Goal: Task Accomplishment & Management: Complete application form

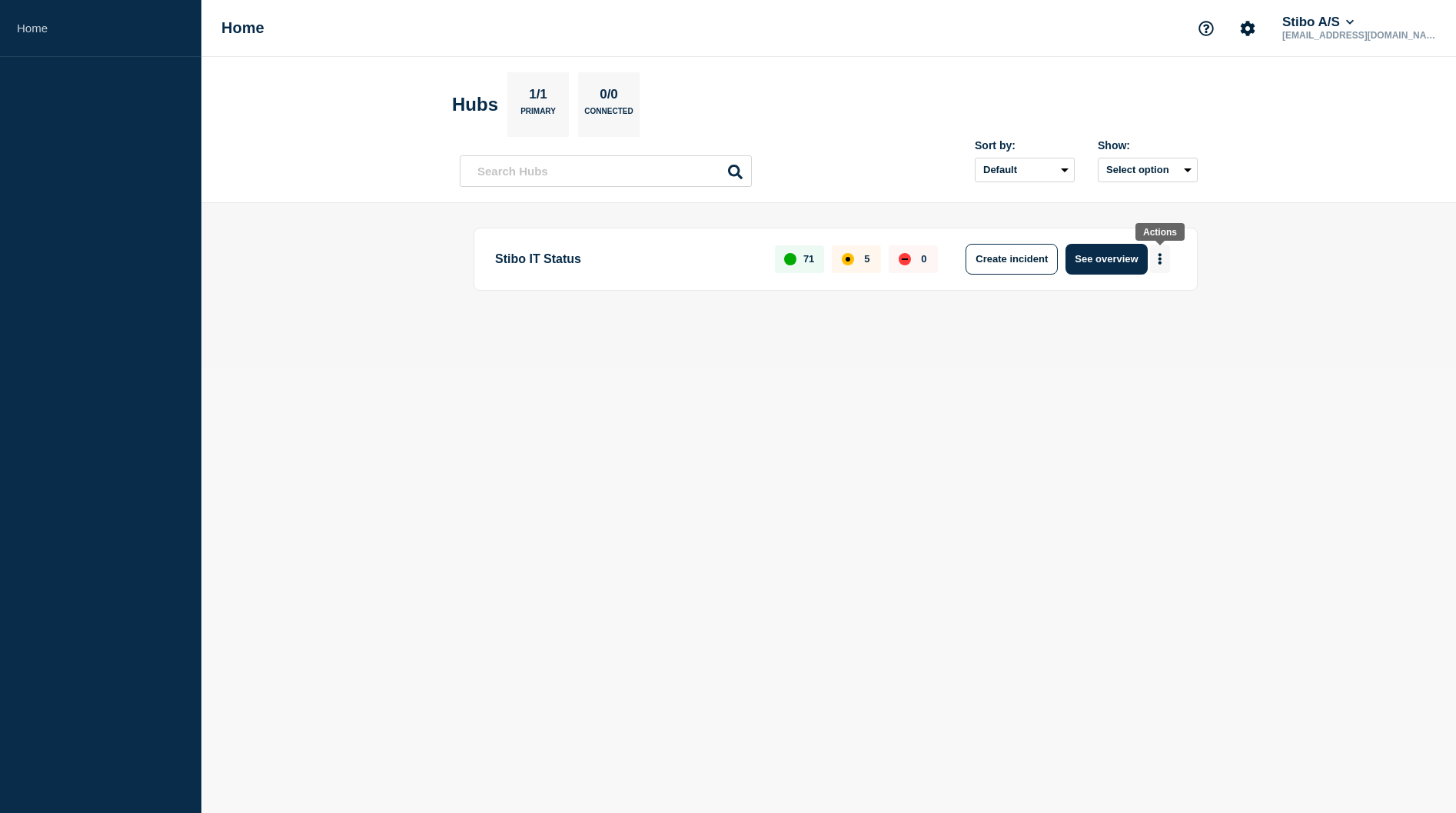
click at [1164, 259] on button "More actions" at bounding box center [1160, 259] width 20 height 28
click at [1162, 306] on button "Create maintenance" at bounding box center [1154, 305] width 104 height 13
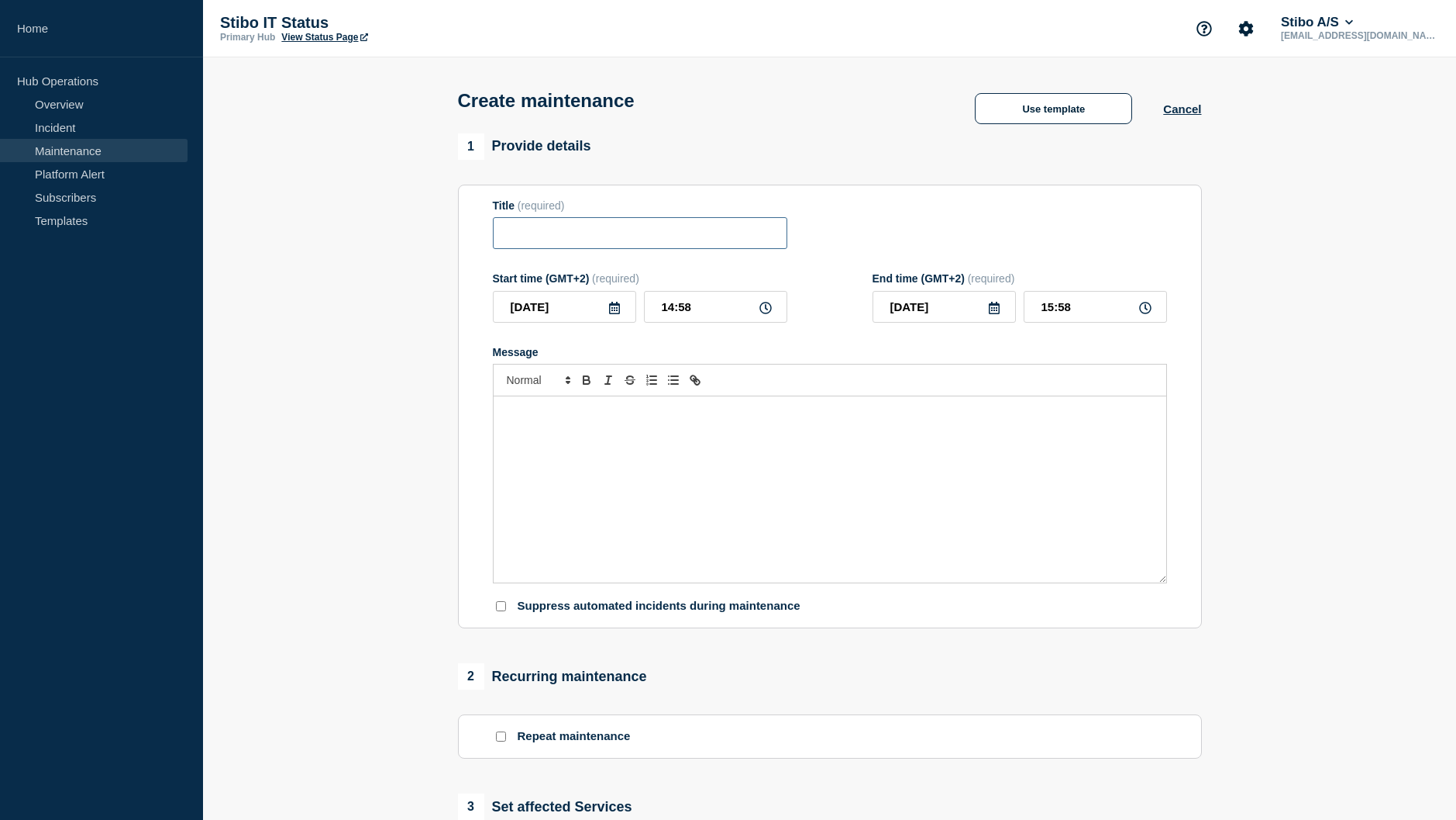
click at [629, 240] on input "Title" at bounding box center [640, 233] width 295 height 32
type input "Opdatering af PrintVis LIVE"
click at [611, 309] on icon at bounding box center [615, 308] width 12 height 13
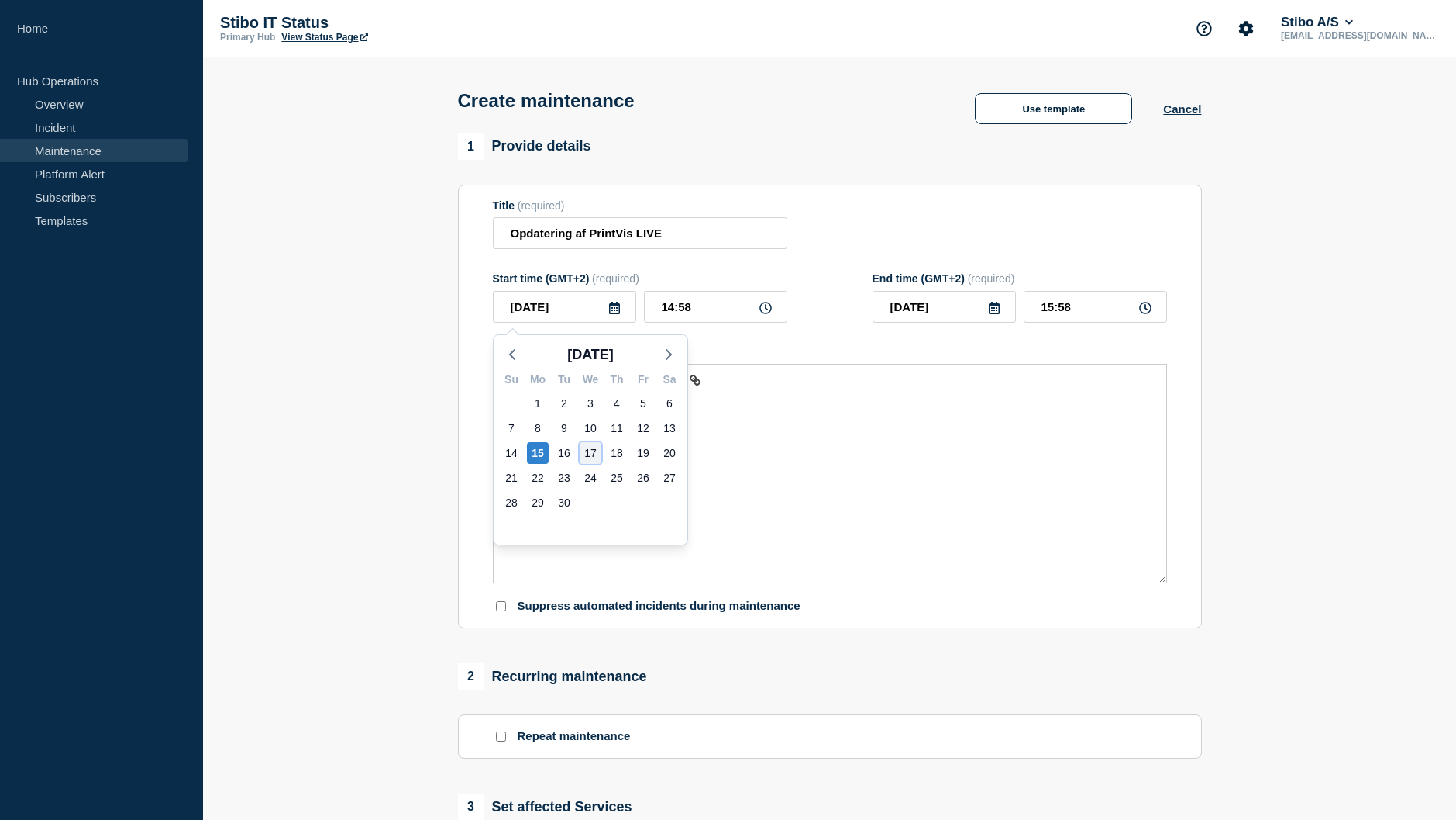
click at [580, 455] on div "17" at bounding box center [590, 453] width 21 height 21
type input "[DATE]"
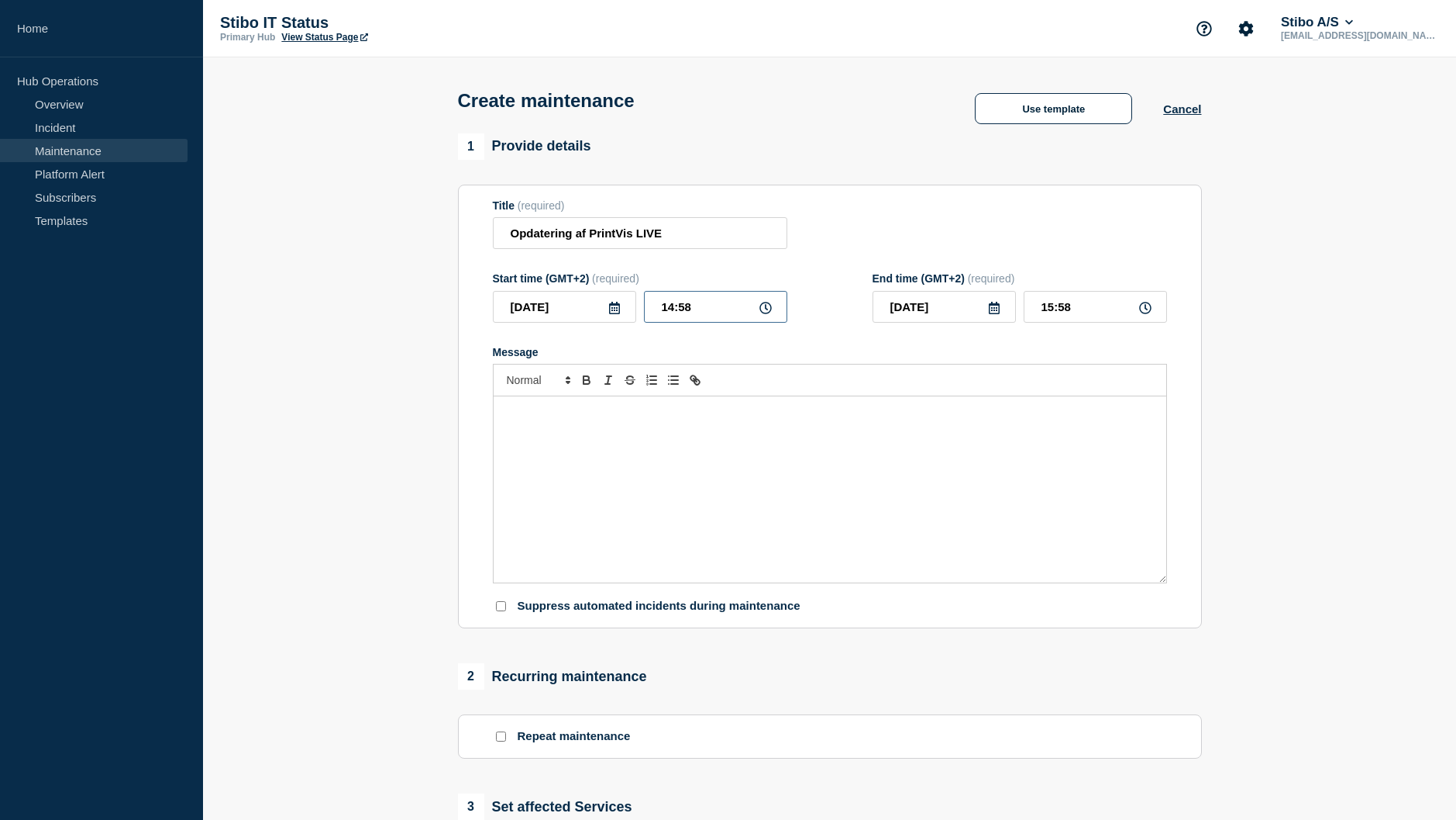
click at [697, 305] on input "14:58" at bounding box center [715, 307] width 144 height 32
type input "07:30"
type input "08:00"
click at [587, 414] on p "Message" at bounding box center [830, 413] width 650 height 14
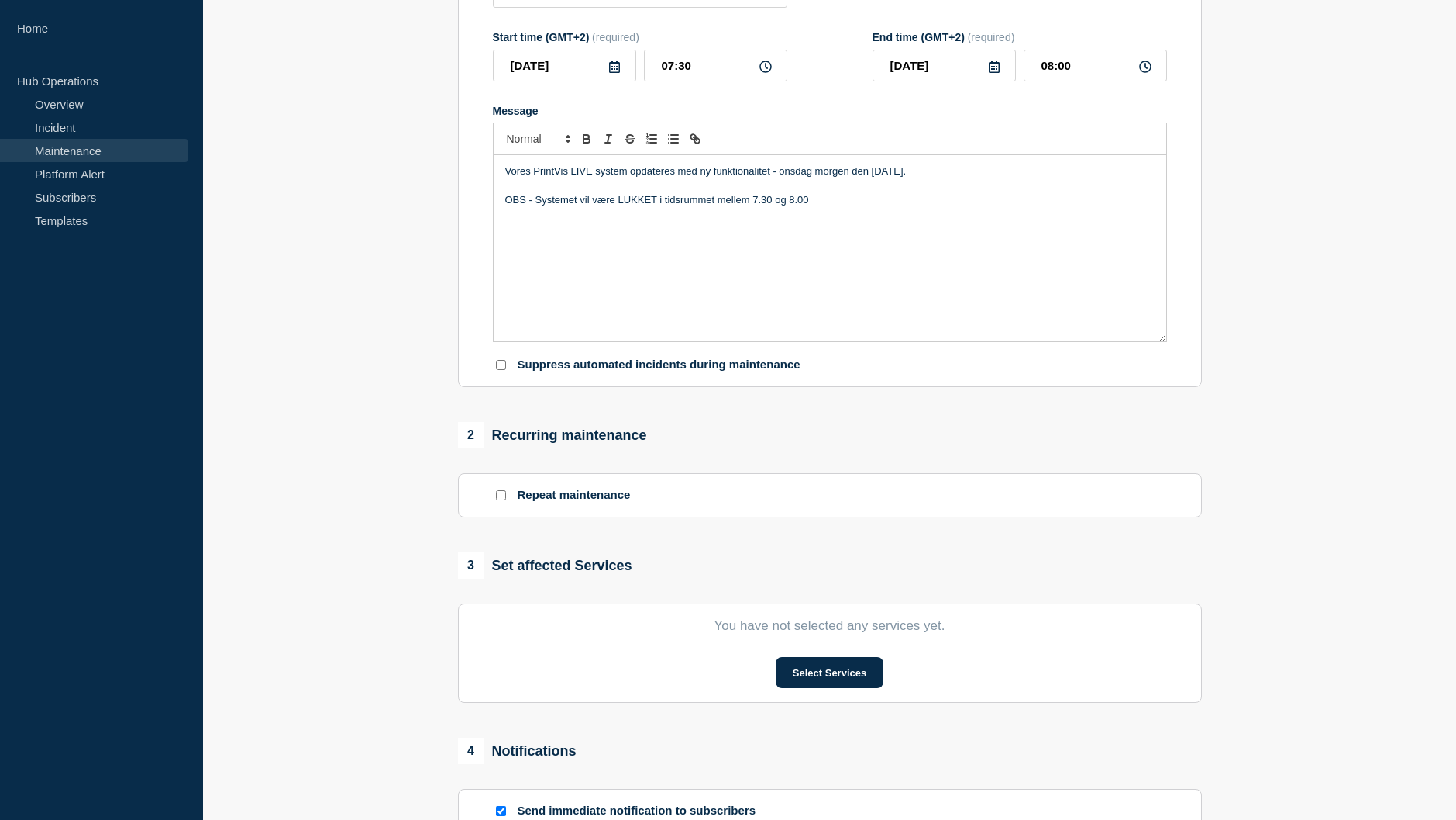
scroll to position [310, 0]
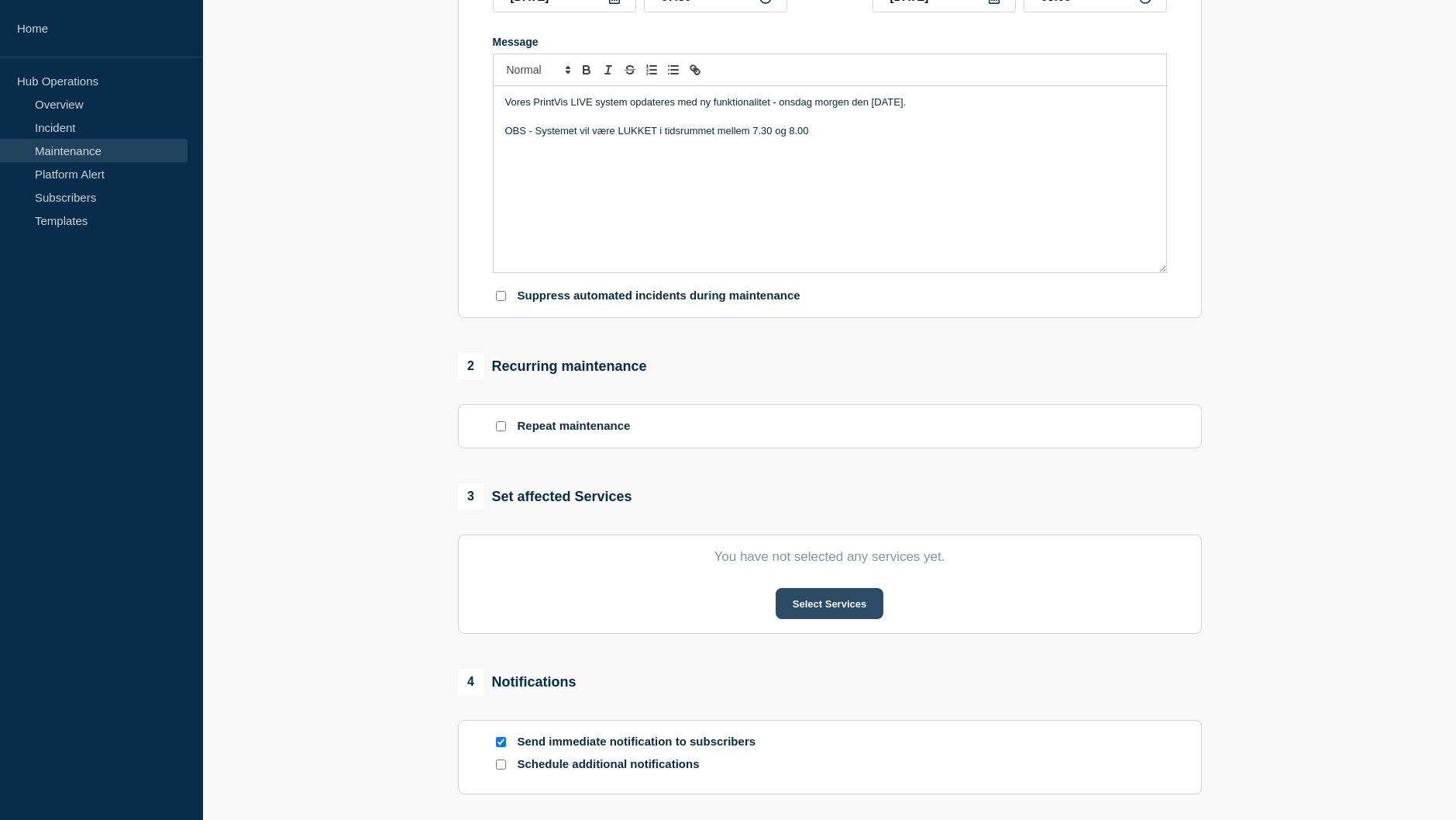
click at [787, 601] on button "Select Services" at bounding box center [829, 603] width 108 height 31
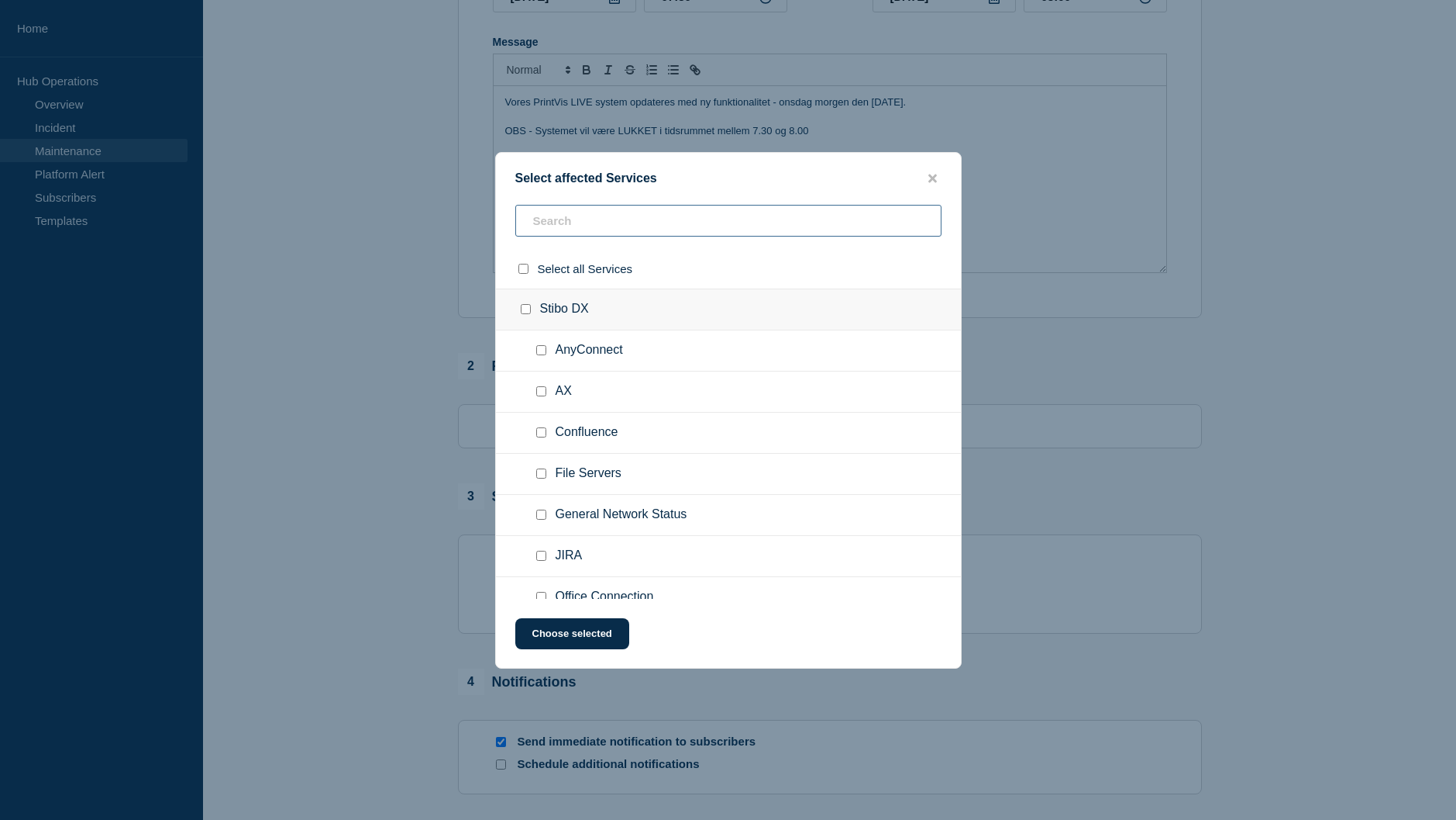
click at [603, 227] on input "text" at bounding box center [728, 221] width 426 height 32
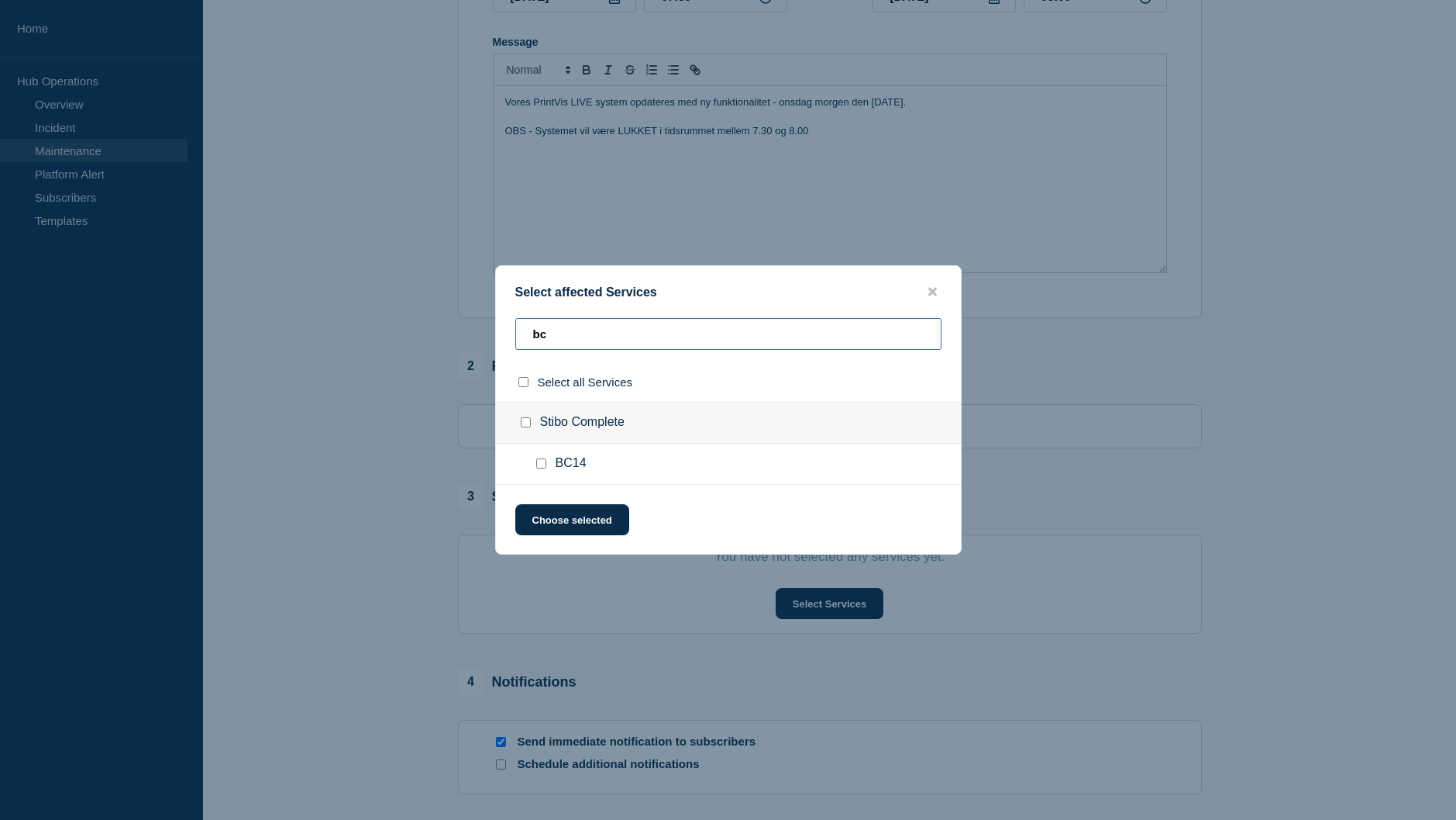
type input "bc"
click at [542, 467] on input "BC14 checkbox" at bounding box center [541, 463] width 10 height 10
checkbox input "true"
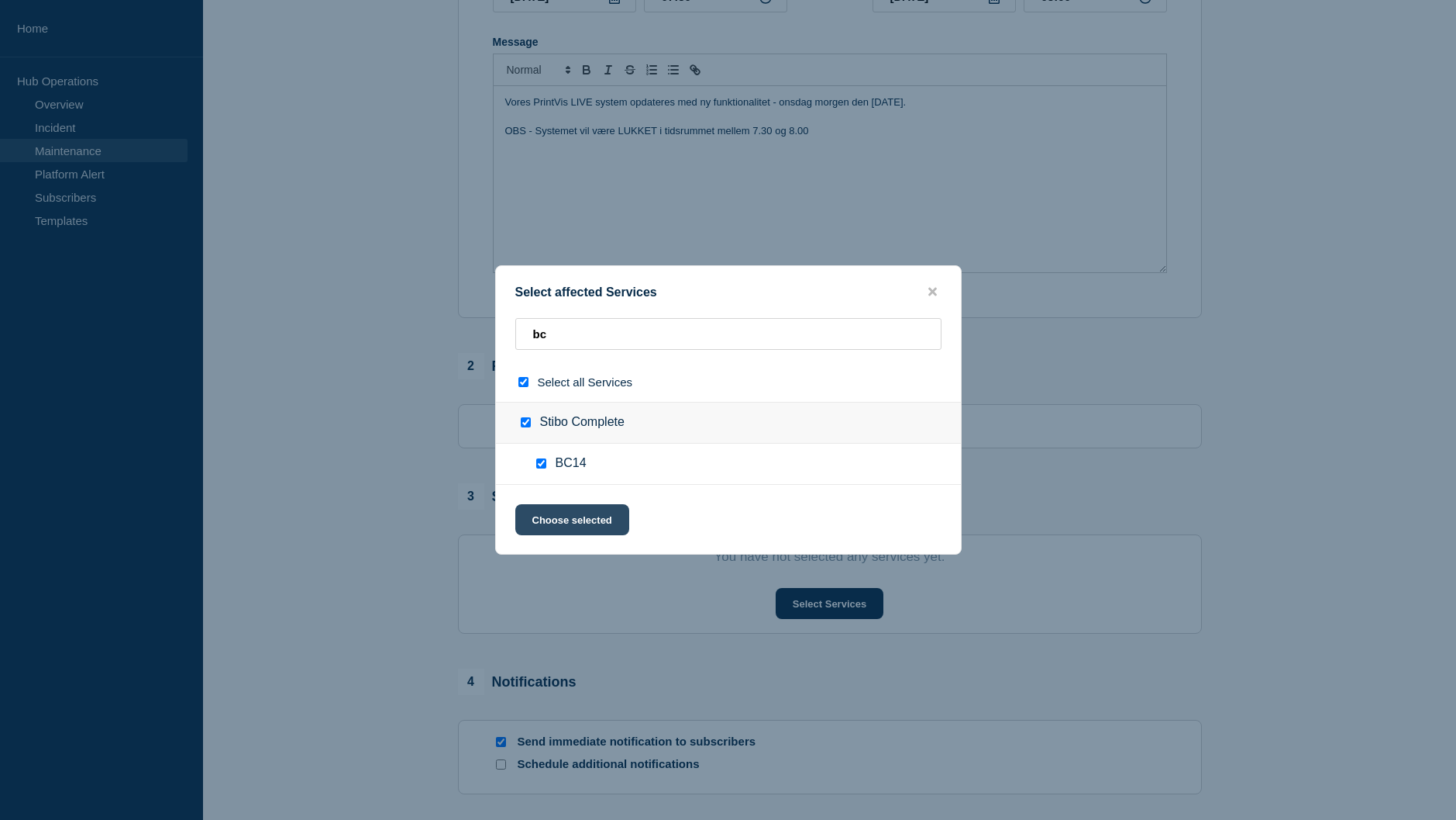
click at [573, 515] on button "Choose selected" at bounding box center [572, 519] width 114 height 31
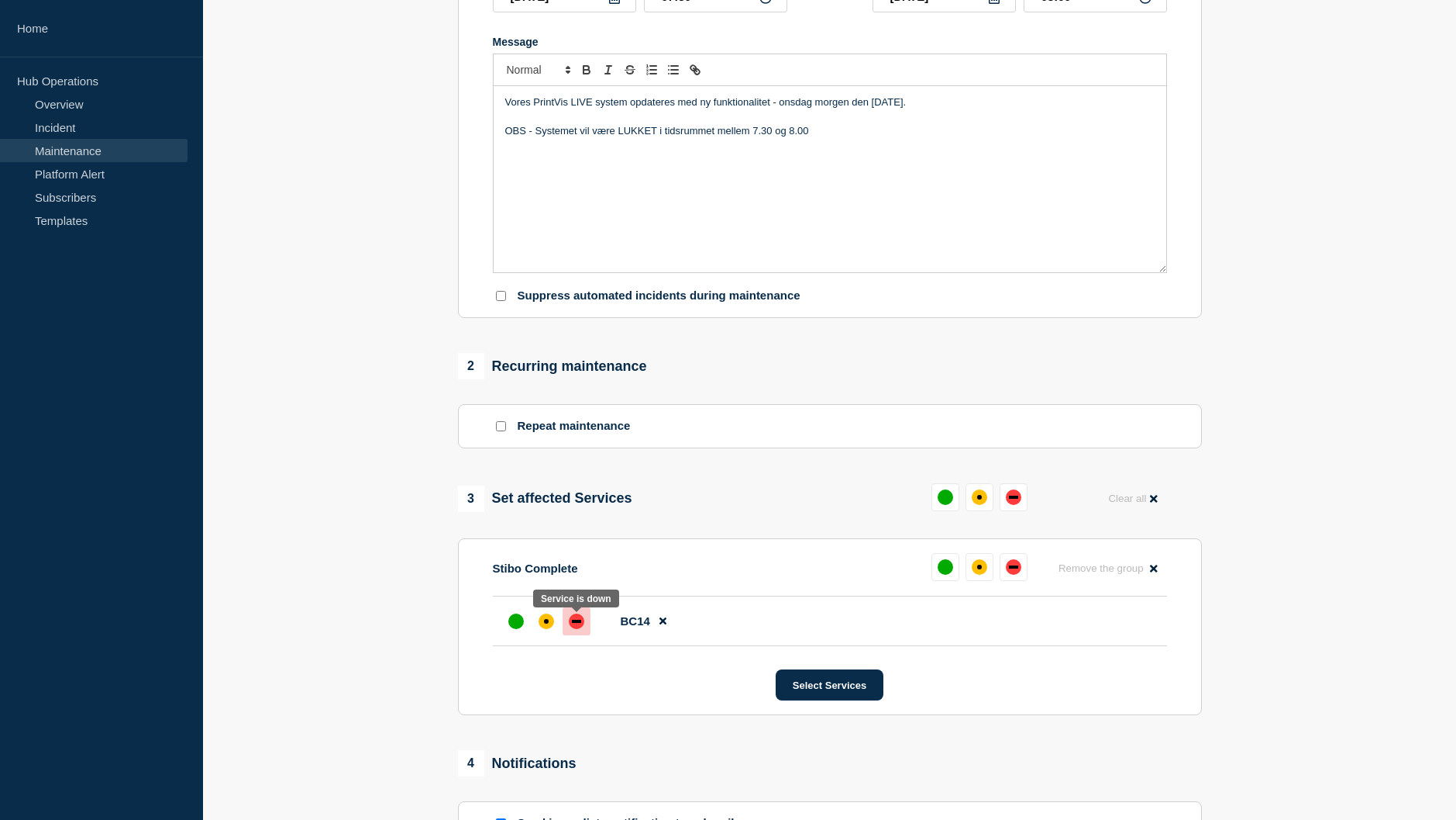
click at [578, 623] on div "down" at bounding box center [577, 621] width 9 height 3
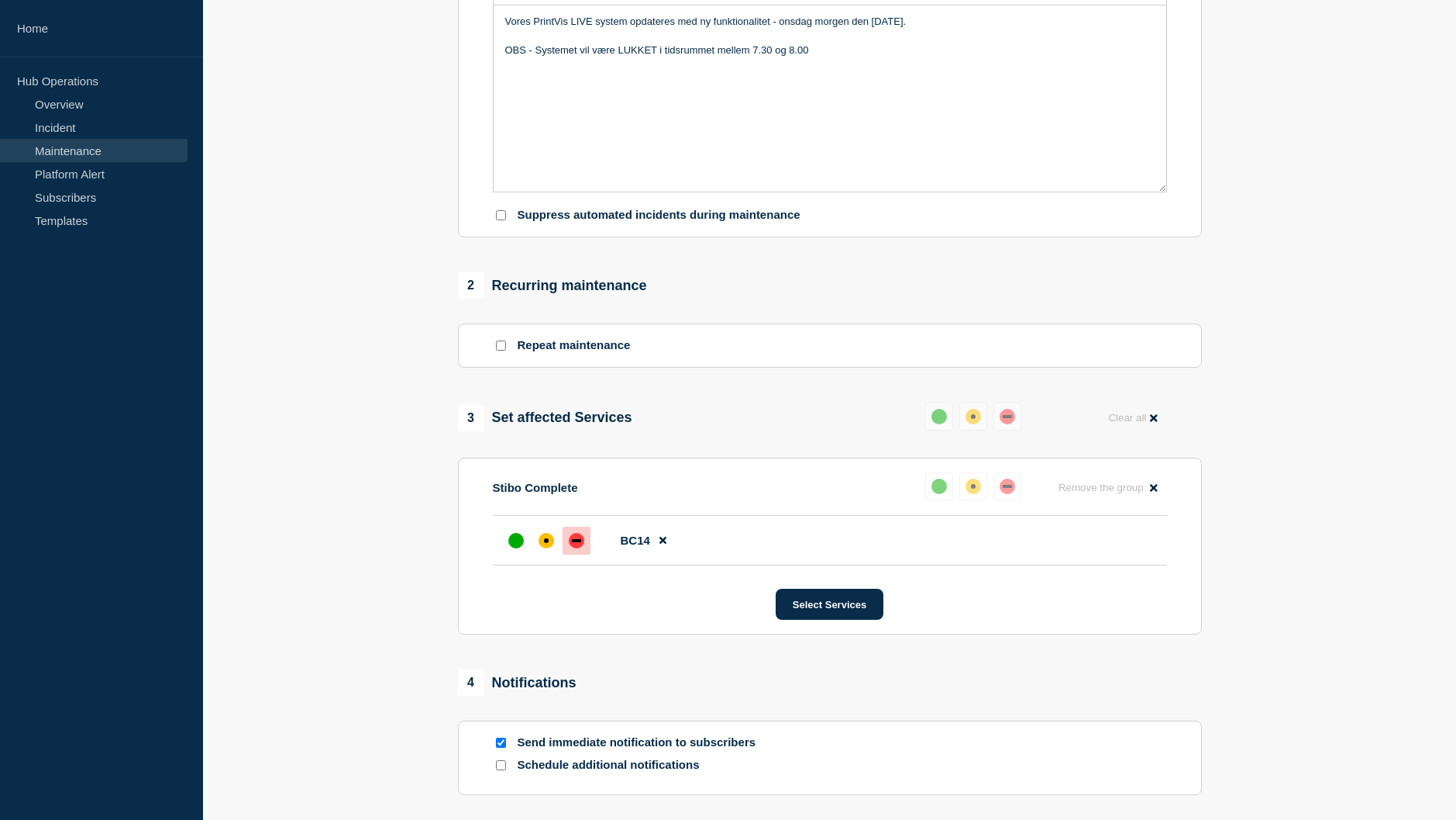
scroll to position [543, 0]
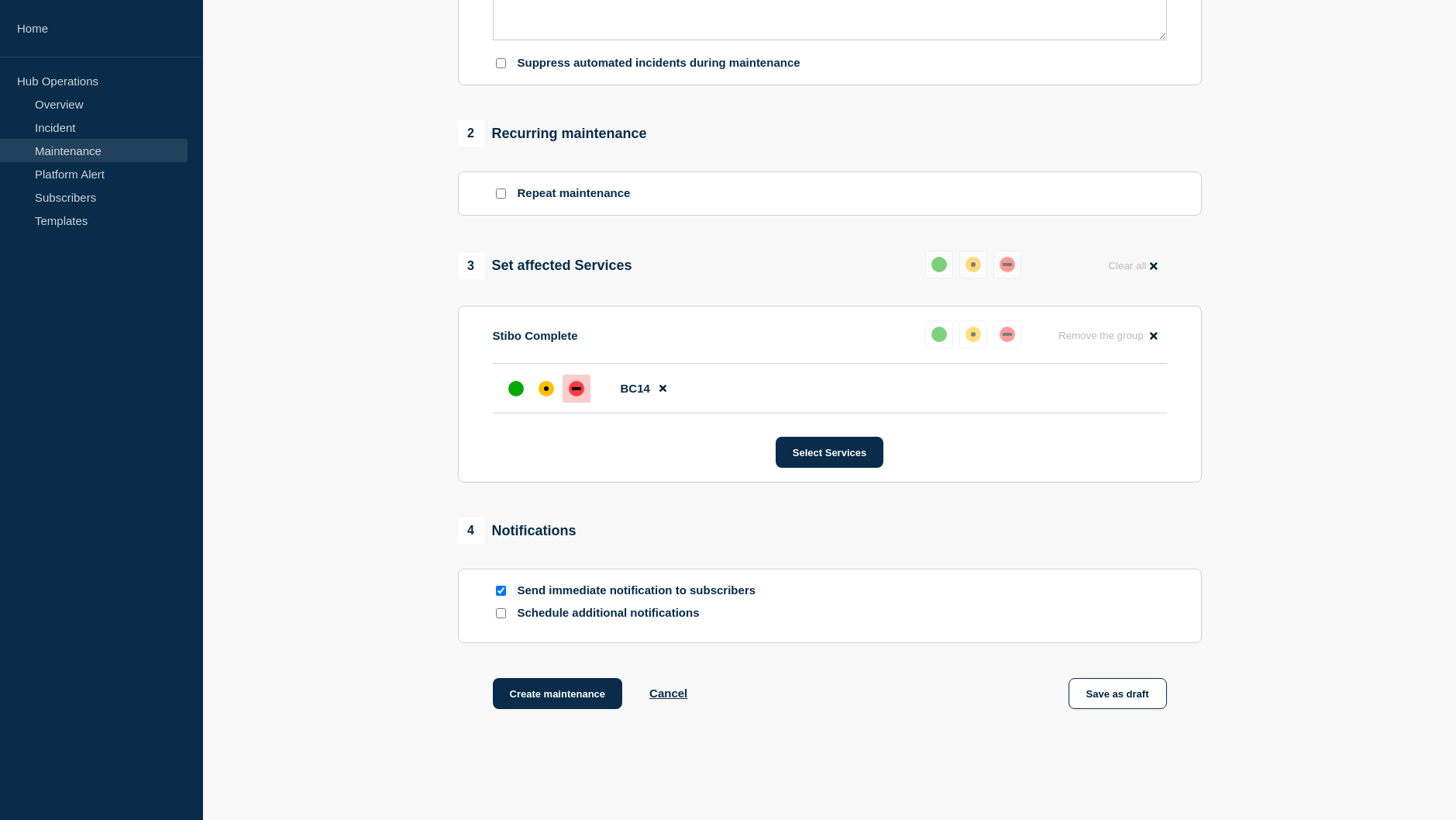
click at [500, 615] on input "Schedule additional notifications" at bounding box center [501, 613] width 10 height 10
checkbox input "true"
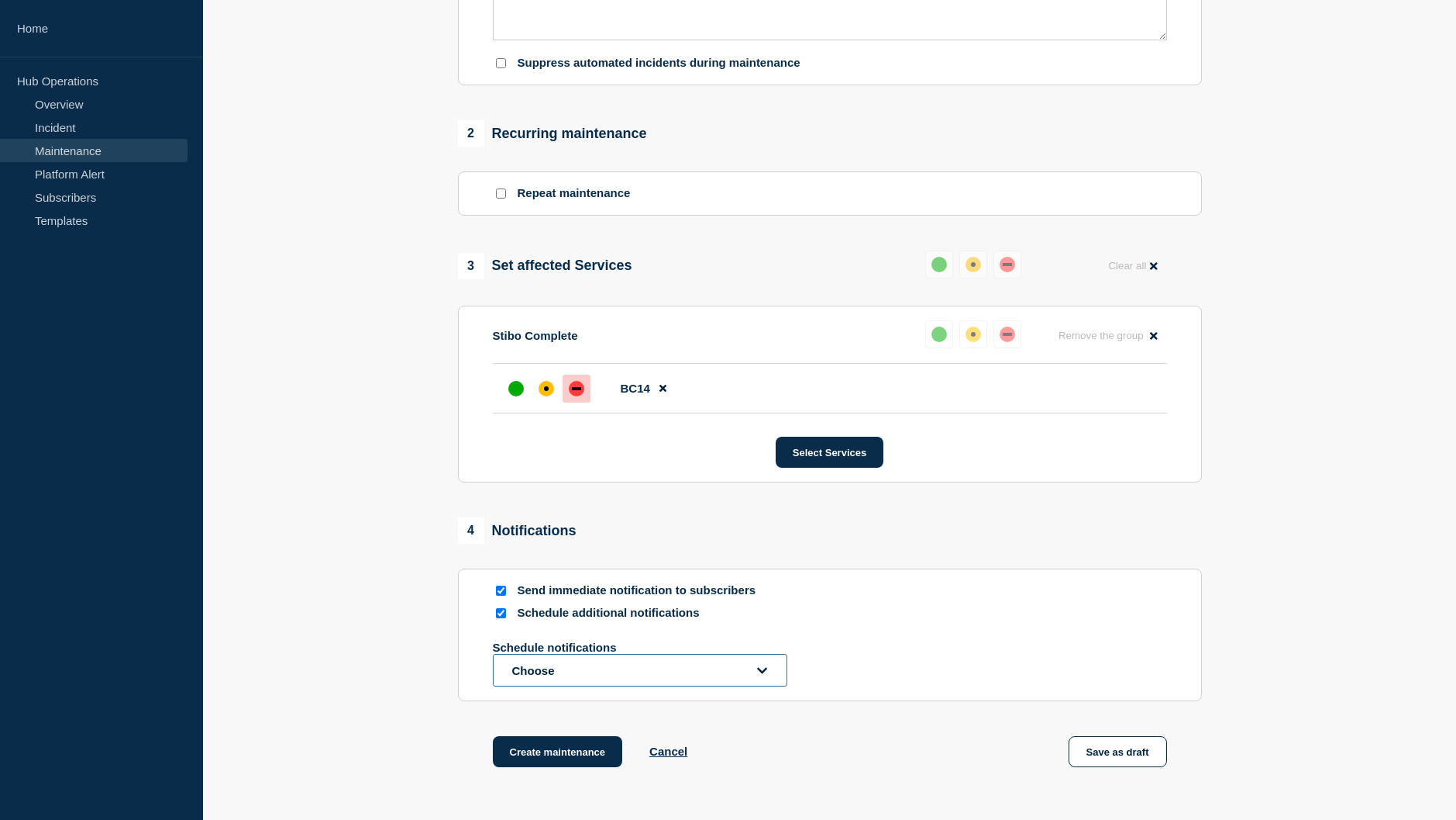
click at [761, 674] on icon "open dropdown" at bounding box center [762, 670] width 10 height 6
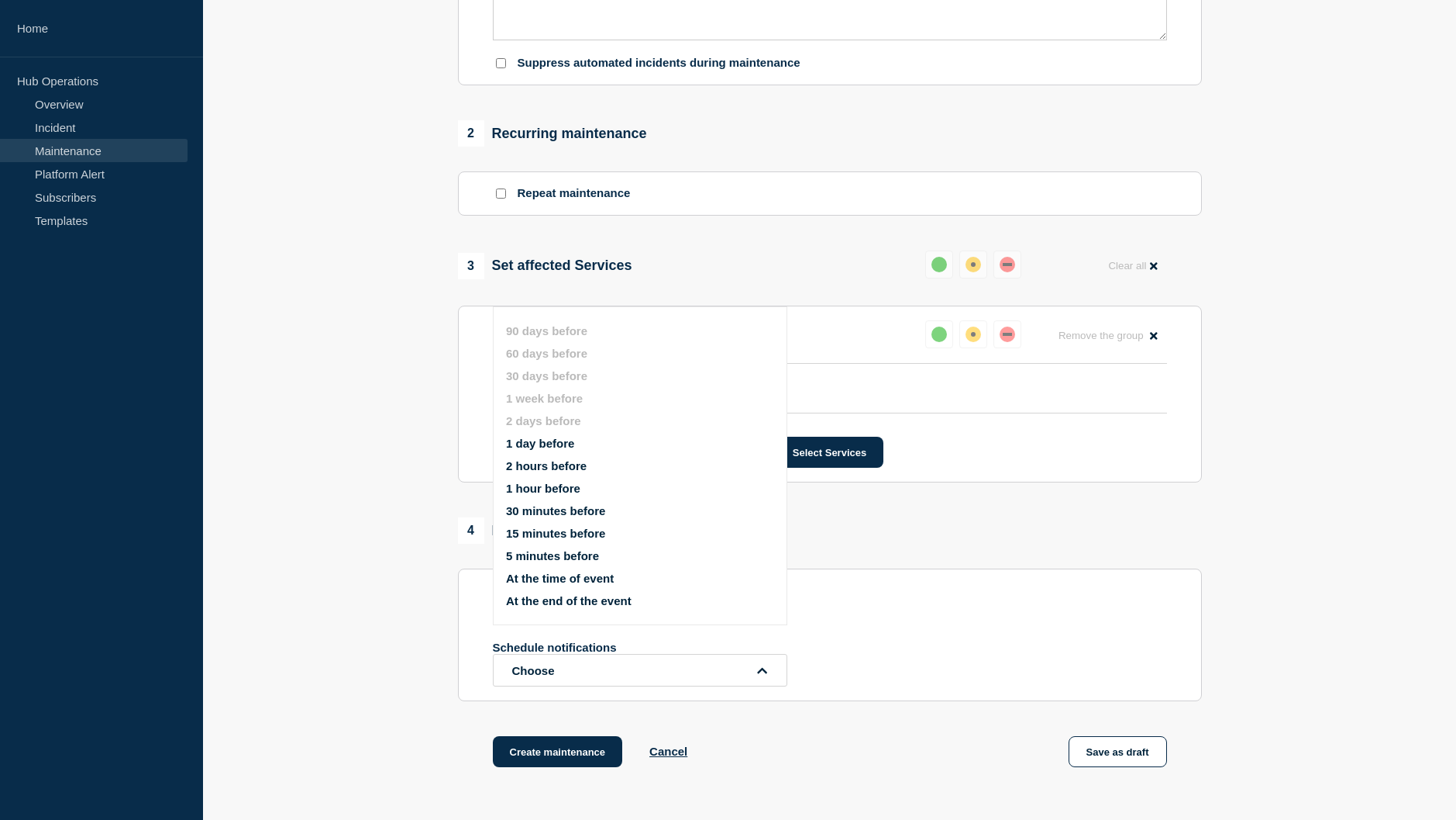
click at [557, 443] on button "1 day before" at bounding box center [540, 443] width 68 height 13
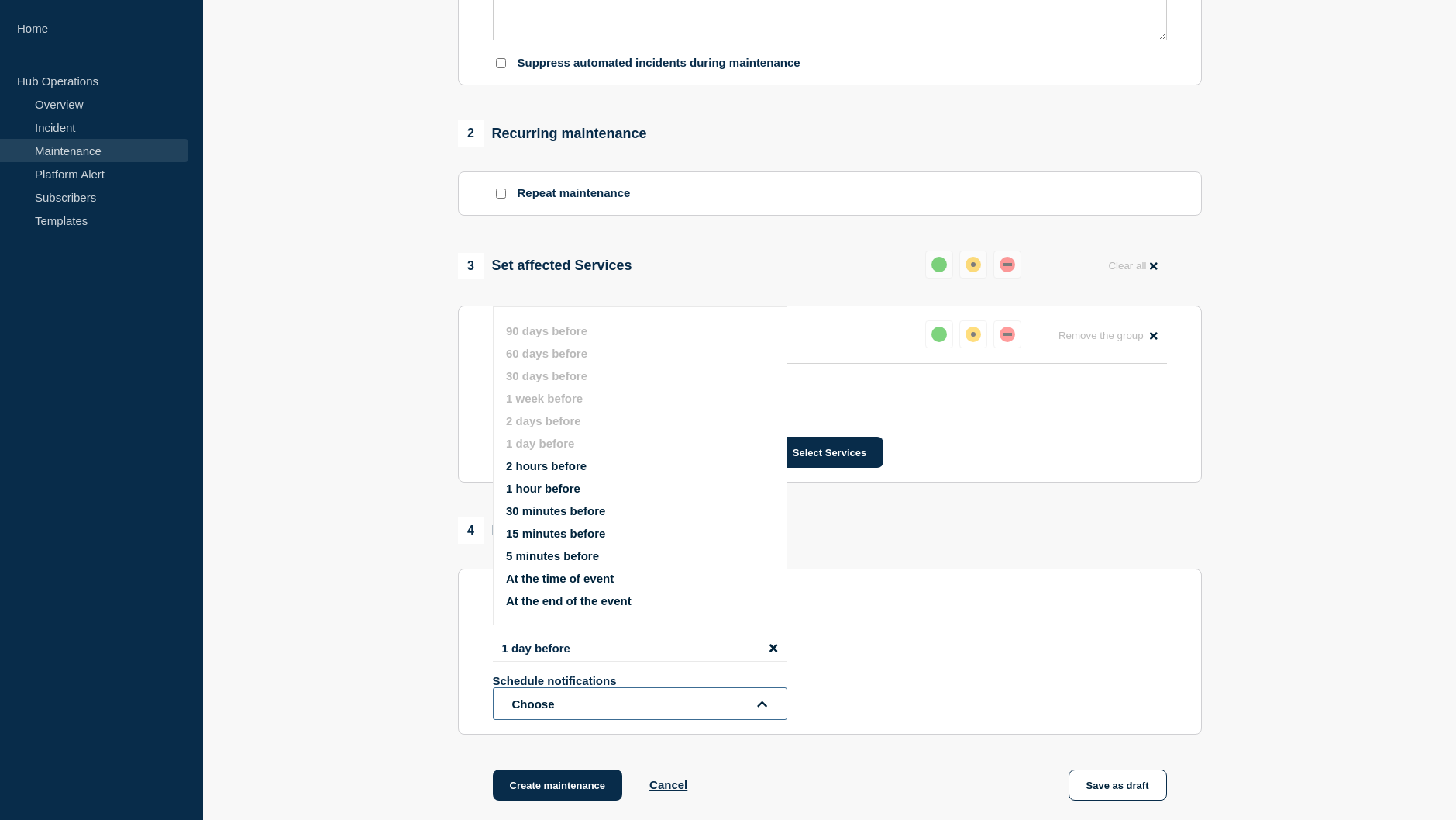
click at [768, 710] on button "Choose" at bounding box center [640, 703] width 295 height 32
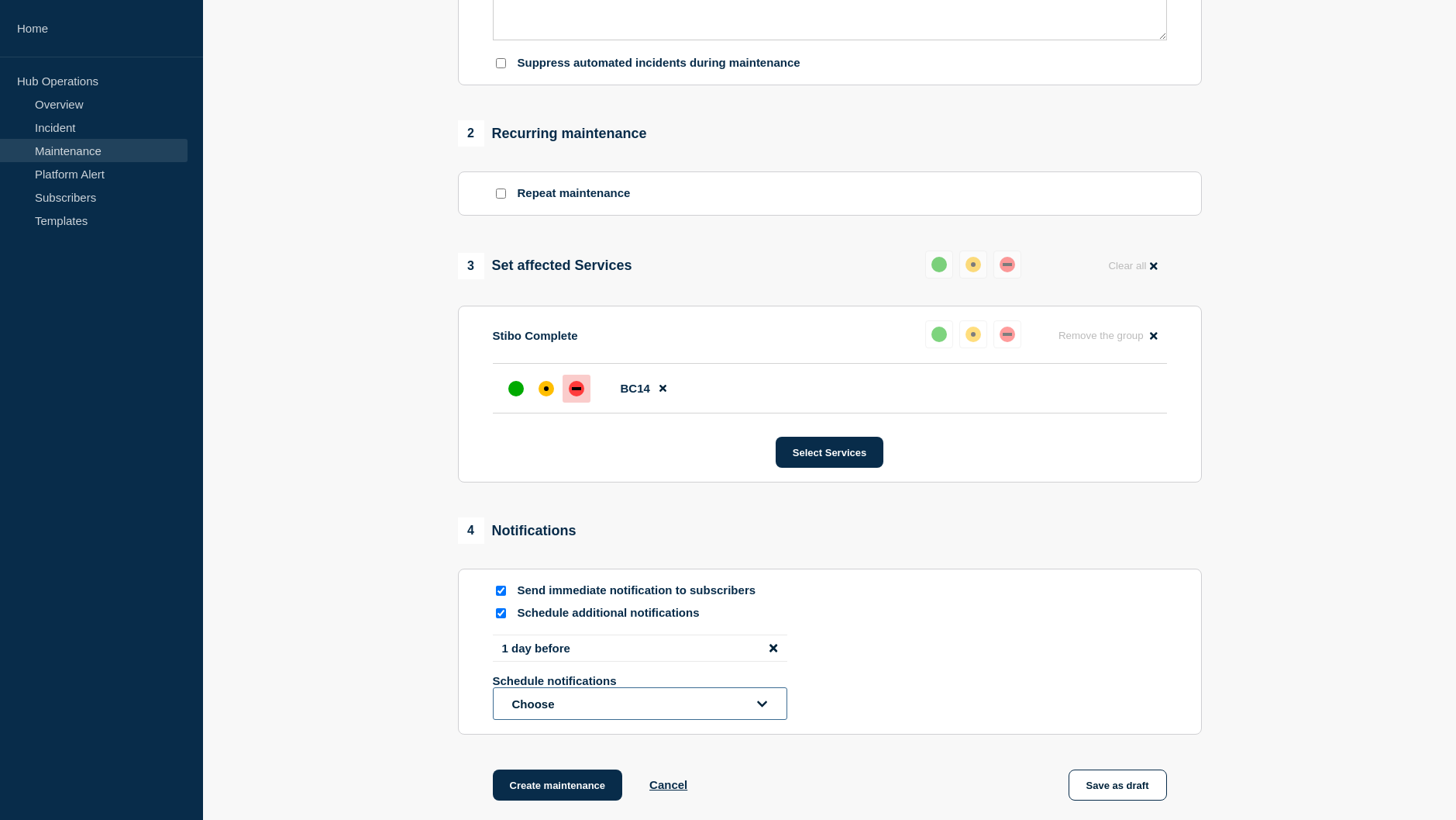
click at [767, 705] on icon "open dropdown" at bounding box center [762, 703] width 10 height 6
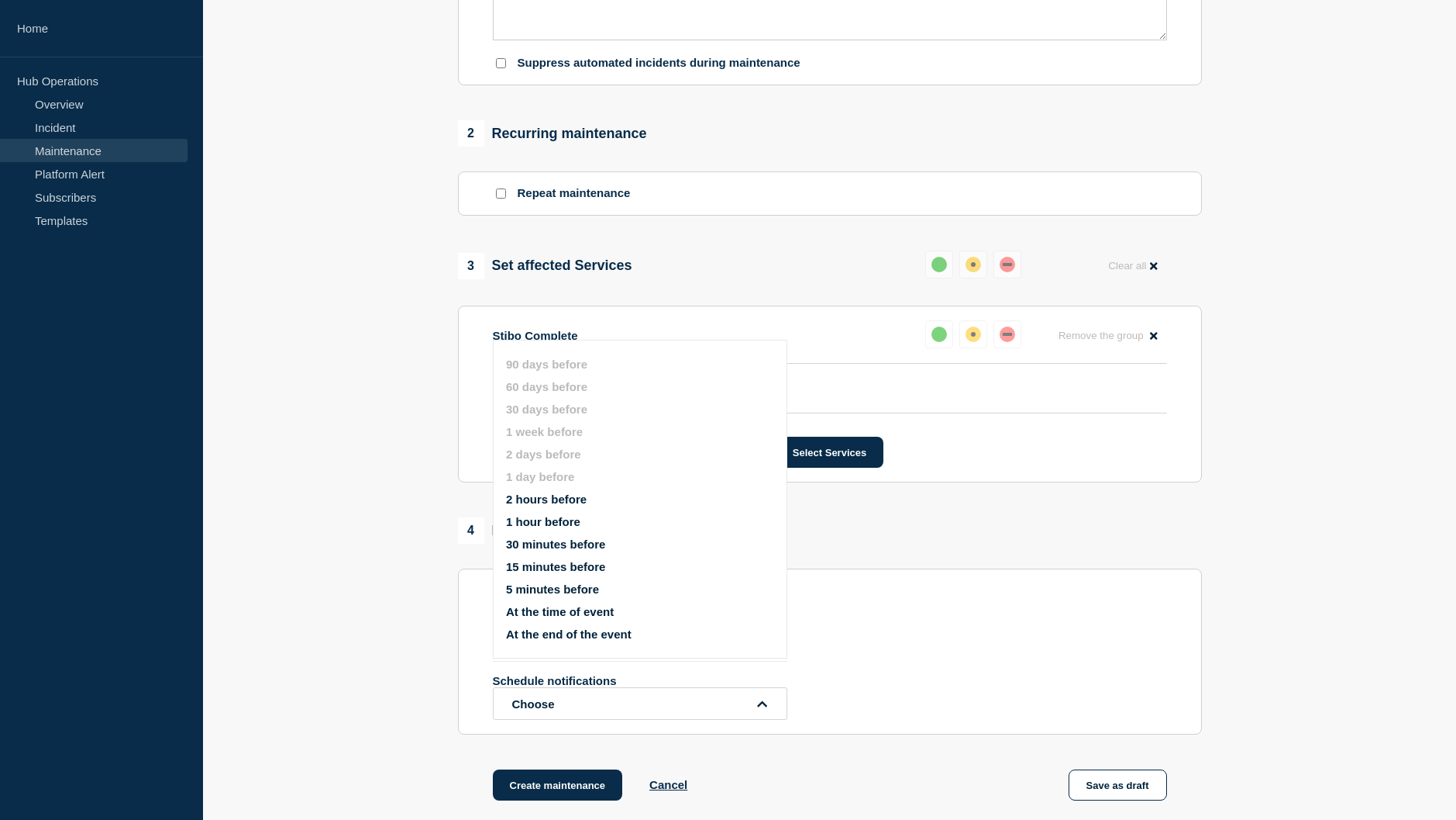
click at [567, 564] on button "15 minutes before" at bounding box center [555, 566] width 99 height 13
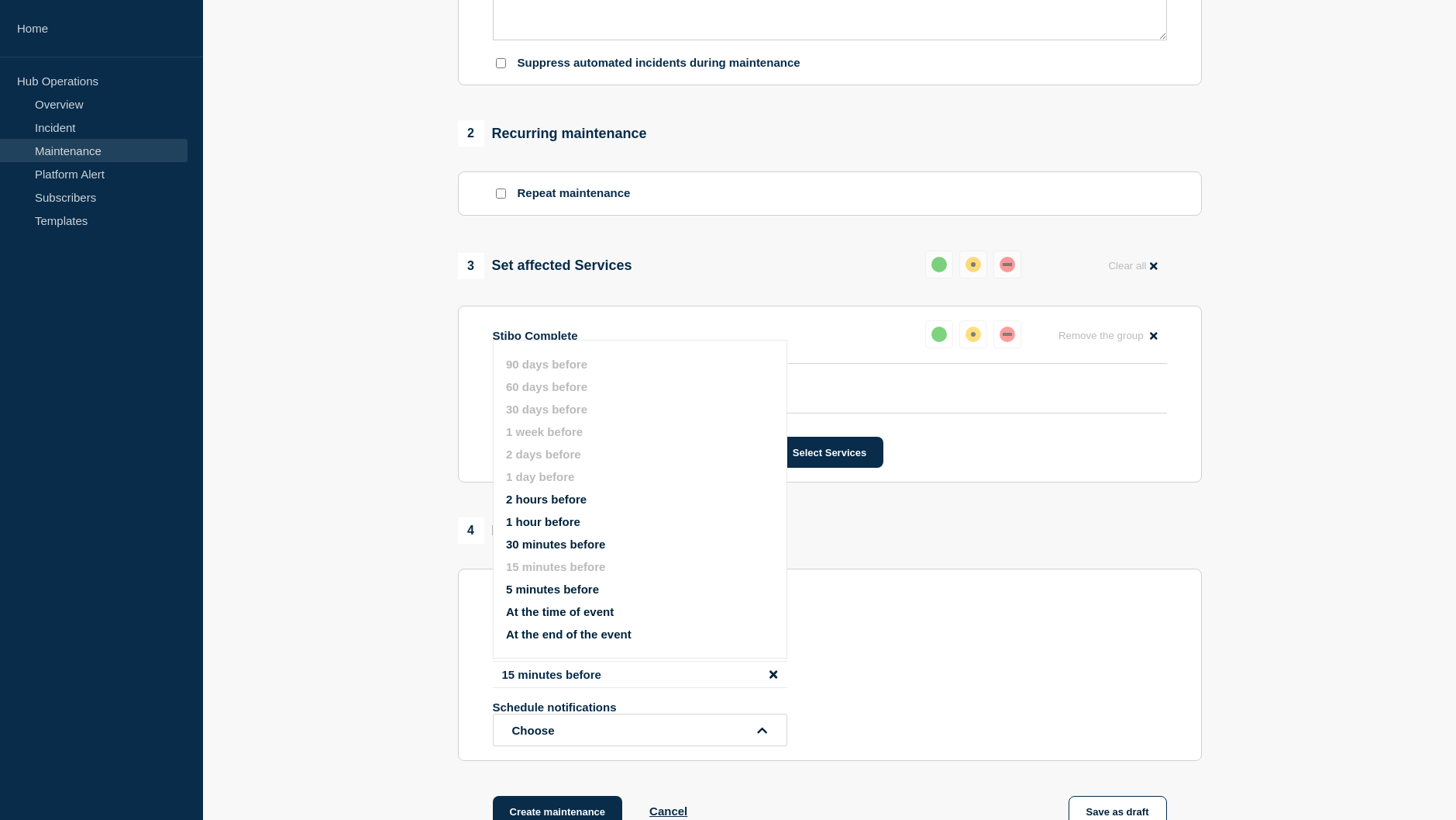
click at [986, 672] on div "1 day before 15 minutes before Schedule notifications Choose 90 days before 60 …" at bounding box center [829, 690] width 674 height 112
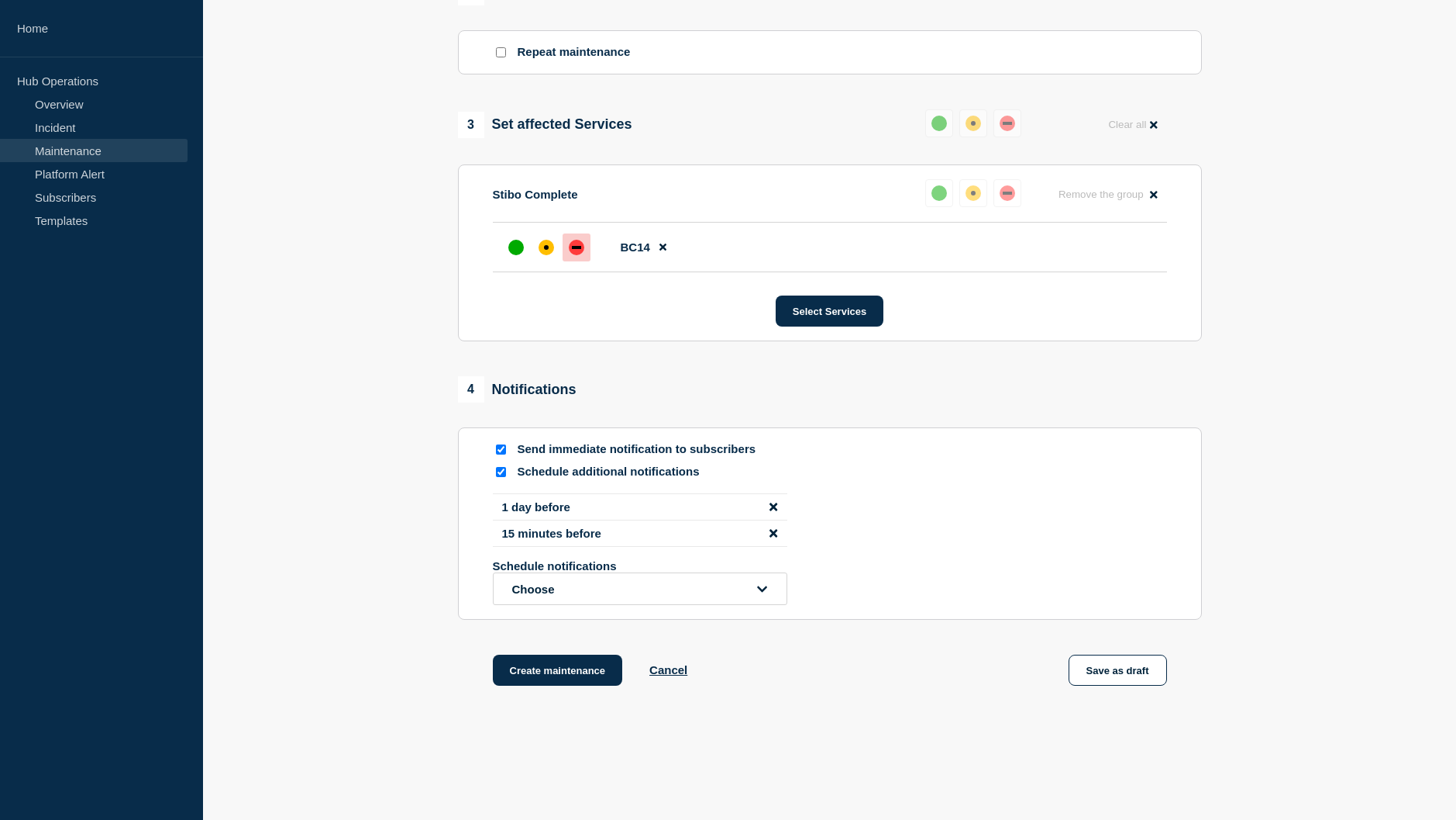
scroll to position [698, 0]
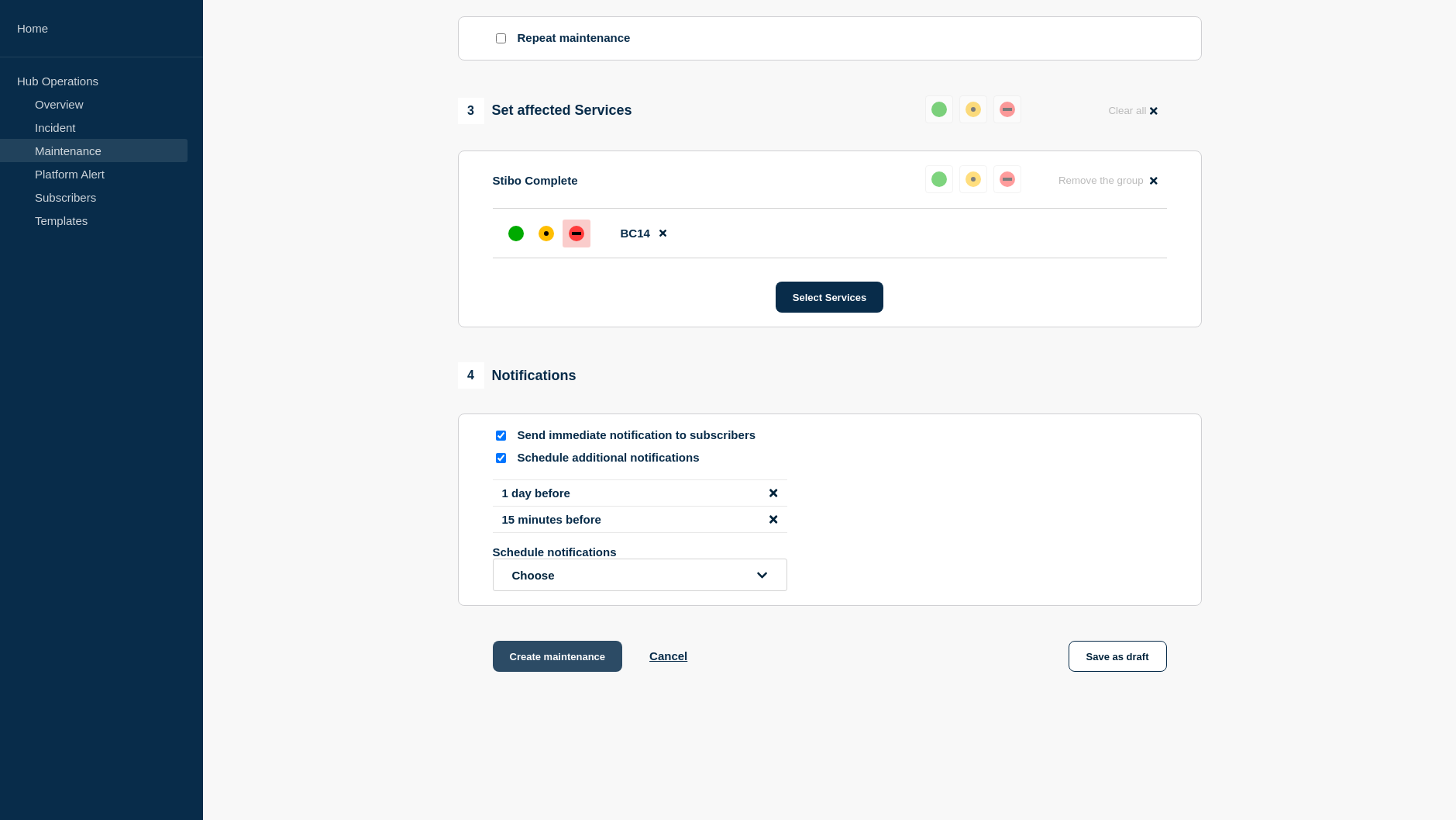
click at [544, 655] on button "Create maintenance" at bounding box center [558, 656] width 130 height 31
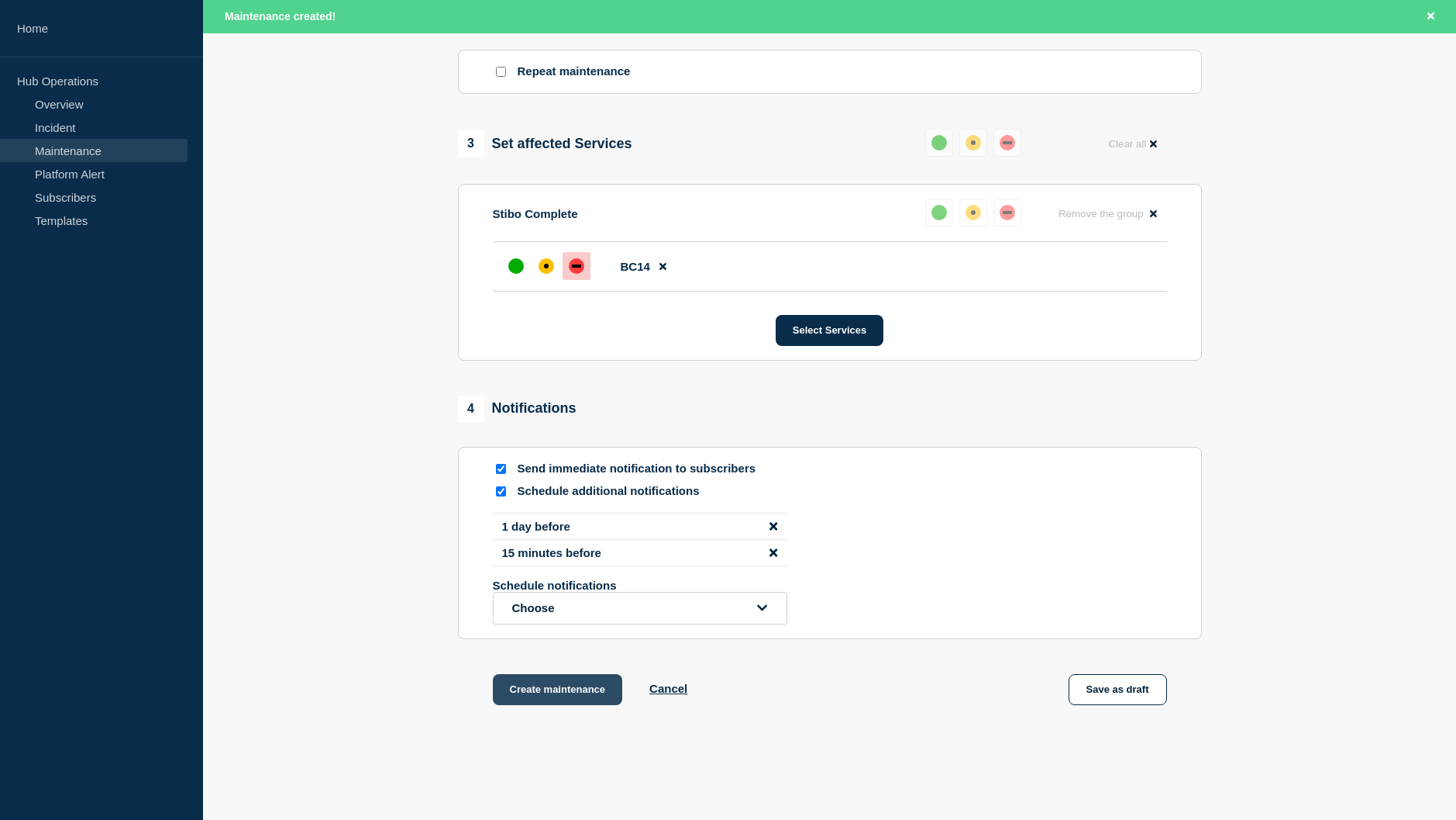
scroll to position [732, 0]
